Goal: Find specific page/section: Find specific page/section

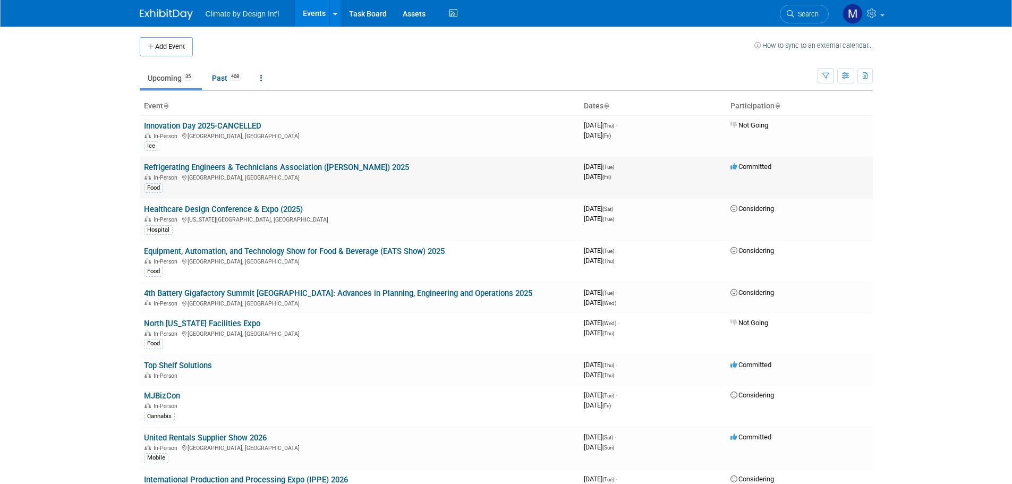
click at [342, 165] on link "Refrigerating Engineers & Technicians Association ([PERSON_NAME]) 2025" at bounding box center [276, 168] width 265 height 10
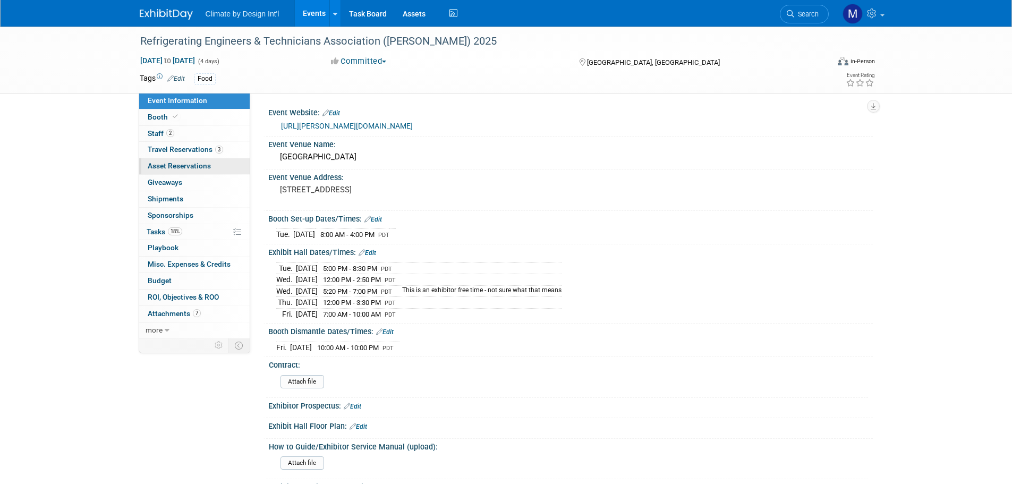
click at [178, 168] on span "Asset Reservations 0" at bounding box center [179, 166] width 63 height 9
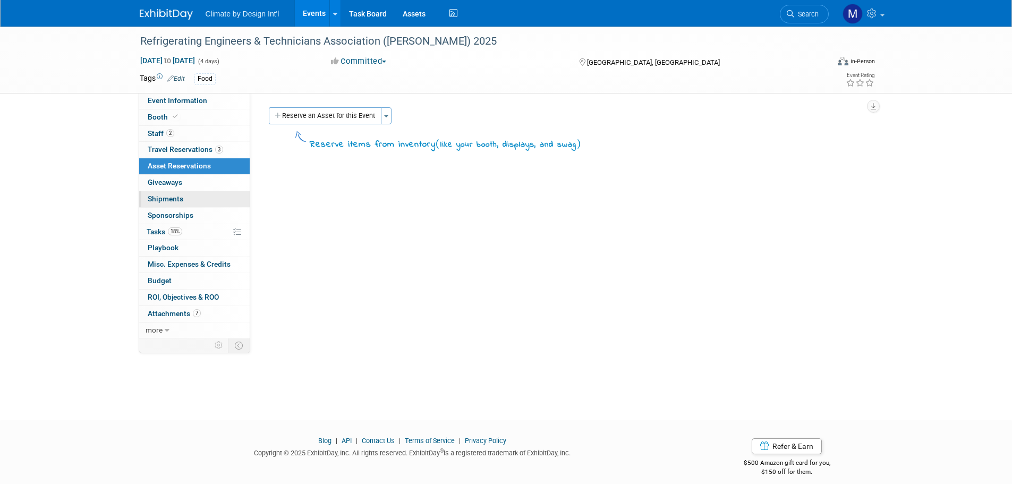
click at [209, 196] on link "0 Shipments 0" at bounding box center [194, 199] width 111 height 16
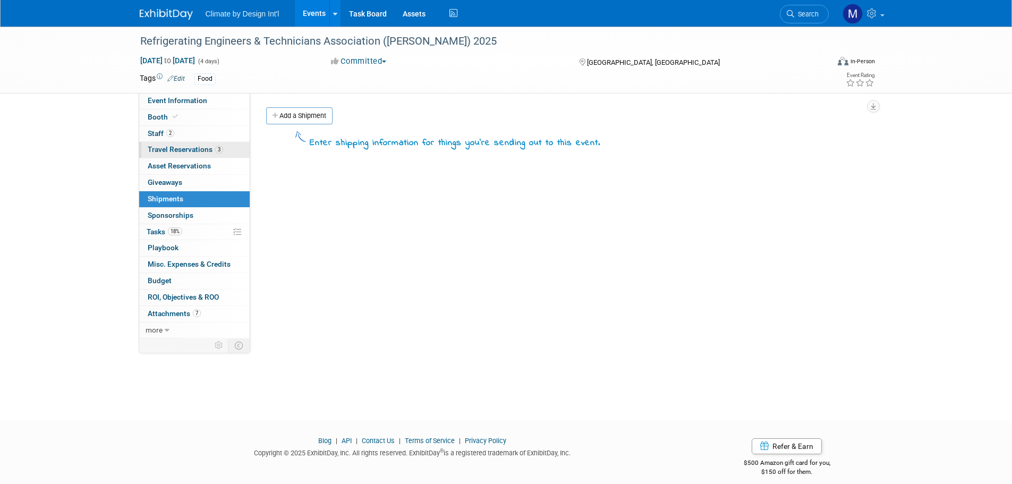
click at [176, 153] on span "Travel Reservations 3" at bounding box center [185, 149] width 75 height 9
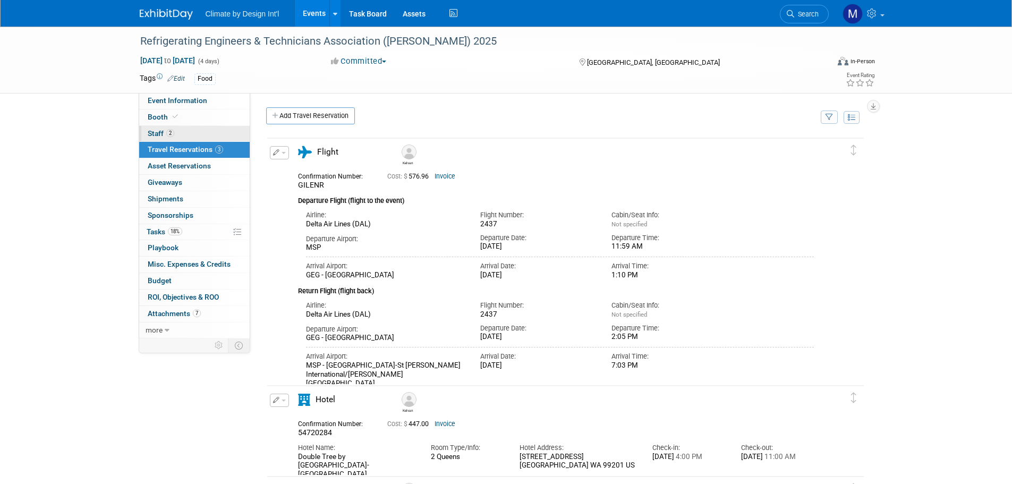
click at [155, 134] on span "Staff 2" at bounding box center [161, 133] width 27 height 9
